Goal: Task Accomplishment & Management: Manage account settings

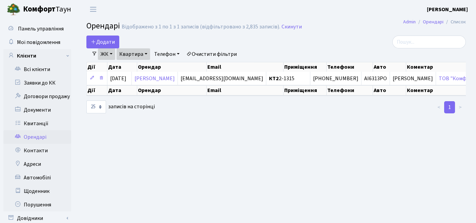
select select "25"
click at [227, 49] on link "Очистити фільтри" at bounding box center [212, 54] width 56 height 12
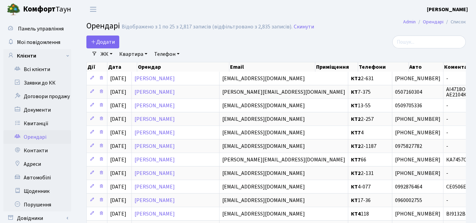
click at [109, 53] on link "ЖК" at bounding box center [106, 54] width 17 height 12
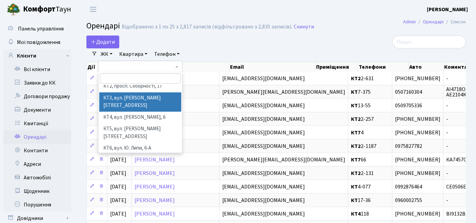
scroll to position [75, 0]
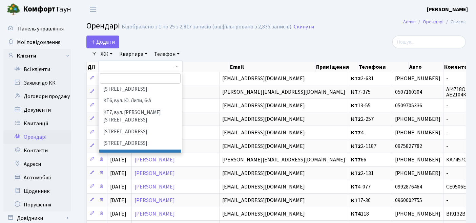
click at [111, 150] on li "[STREET_ADDRESS]" at bounding box center [140, 156] width 82 height 12
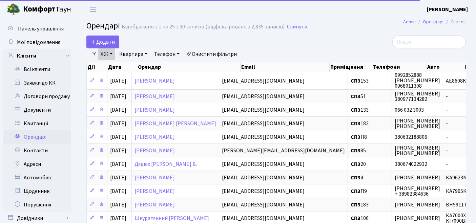
click at [132, 55] on link "Квартира" at bounding box center [133, 54] width 34 height 12
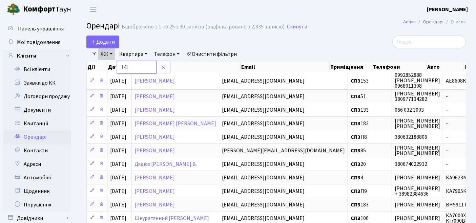
type input "141"
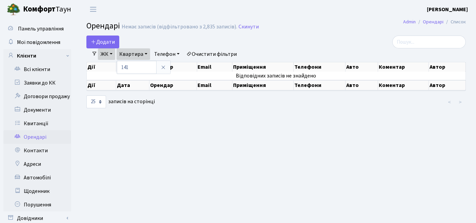
click at [109, 54] on link "ЖК" at bounding box center [106, 54] width 17 height 12
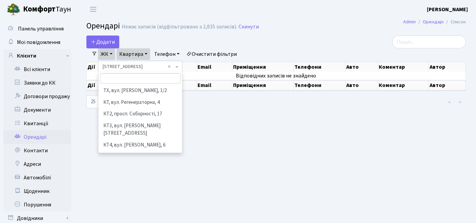
scroll to position [105, 0]
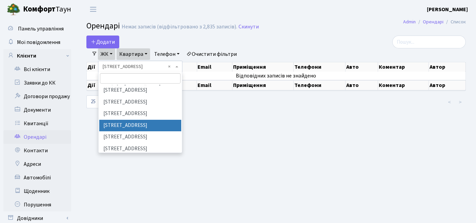
click at [244, 140] on main "Admin Орендарі Список [PERSON_NAME] записів (відфільтровано з 2,835 записів). С…" at bounding box center [276, 130] width 400 height 223
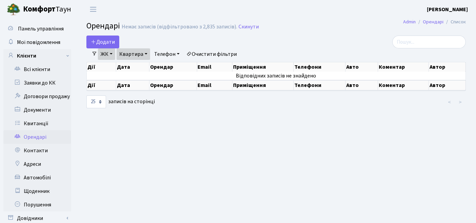
click at [449, 8] on b "[PERSON_NAME]" at bounding box center [447, 9] width 41 height 7
click at [440, 21] on link "Мій обліковий запис" at bounding box center [433, 21] width 67 height 10
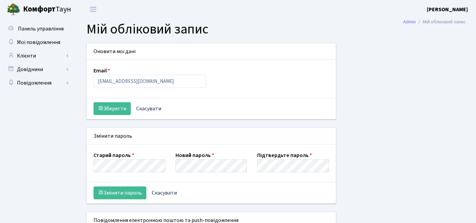
select select
click at [21, 9] on link "[PERSON_NAME]" at bounding box center [42, 9] width 85 height 19
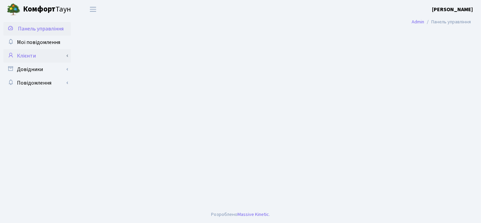
click at [67, 55] on link "Клієнти" at bounding box center [37, 56] width 68 height 14
